Goal: Contribute content

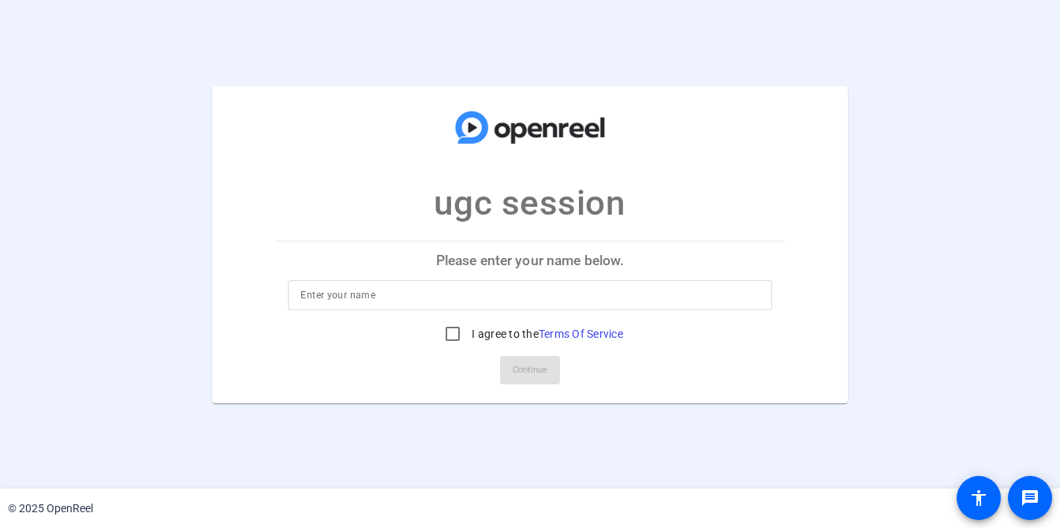
click at [336, 281] on div at bounding box center [530, 295] width 458 height 30
click at [339, 293] on input "fd" at bounding box center [530, 295] width 458 height 19
type input "fds"
click at [452, 330] on input "I agree to the Terms Of Service" at bounding box center [453, 334] width 32 height 32
checkbox input "true"
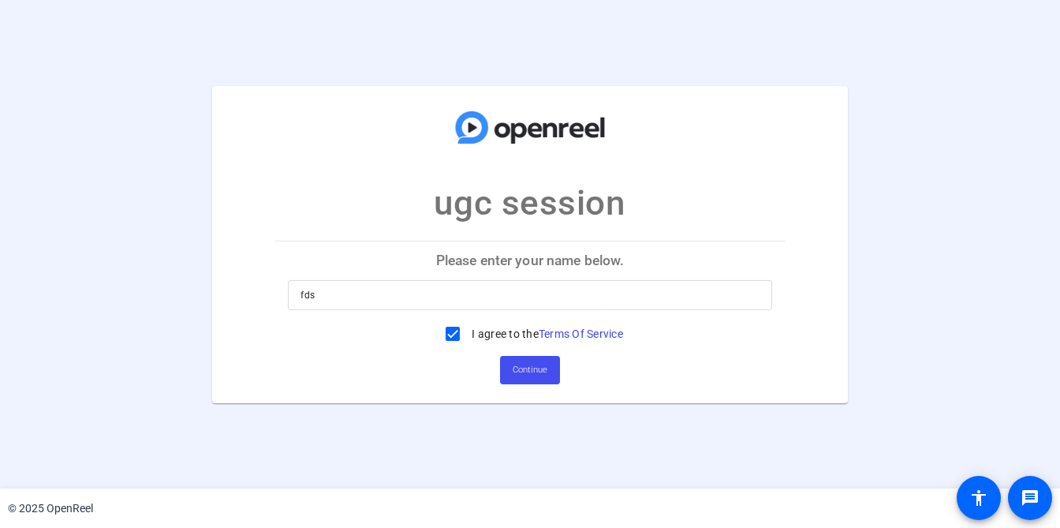
click at [544, 371] on span "Continue" at bounding box center [530, 370] width 35 height 24
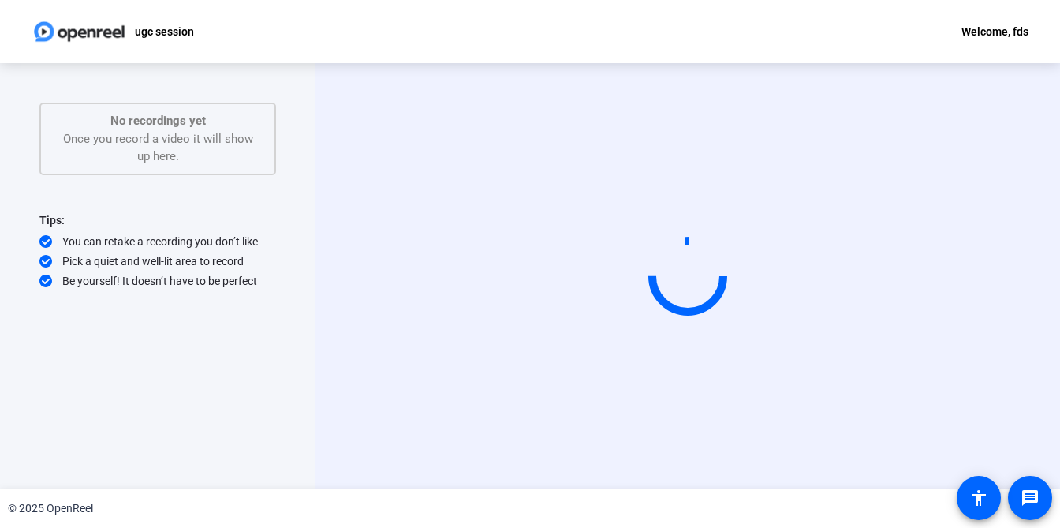
click at [285, 43] on div "ugc session Welcome, fds" at bounding box center [530, 31] width 1060 height 63
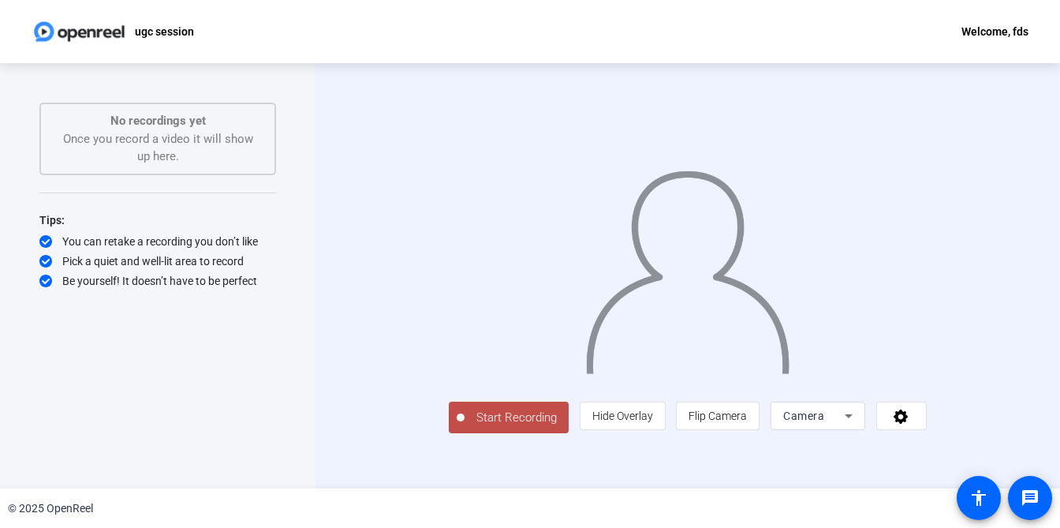
click at [465, 427] on span "Start Recording" at bounding box center [517, 418] width 104 height 18
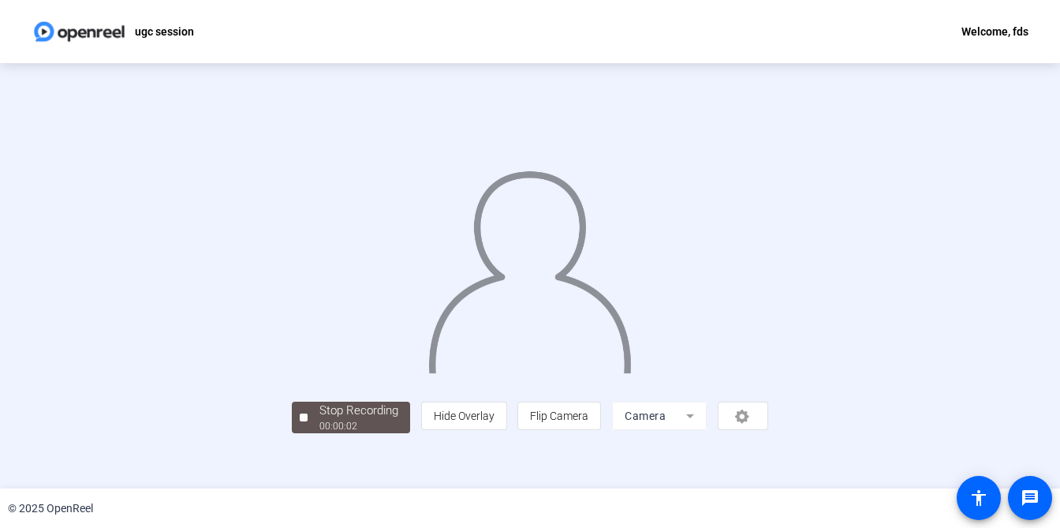
scroll to position [71, 0]
click at [320, 420] on div "Stop Recording" at bounding box center [359, 411] width 79 height 18
